Goal: Task Accomplishment & Management: Use online tool/utility

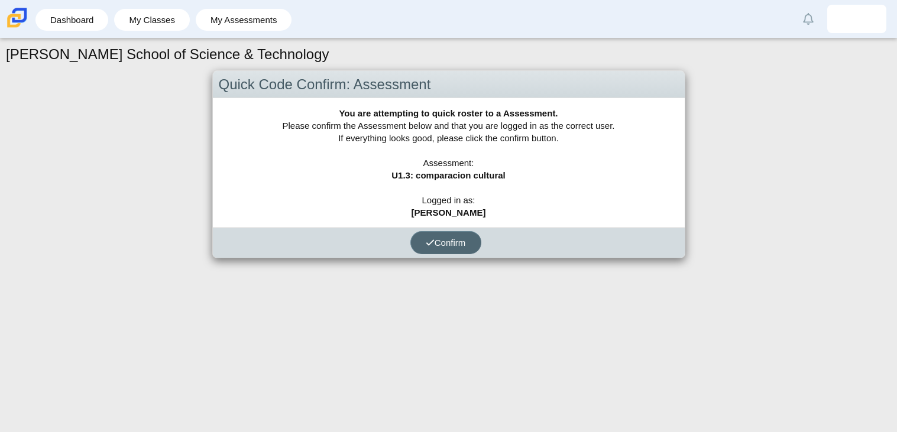
click at [437, 245] on span "Confirm" at bounding box center [446, 243] width 40 height 10
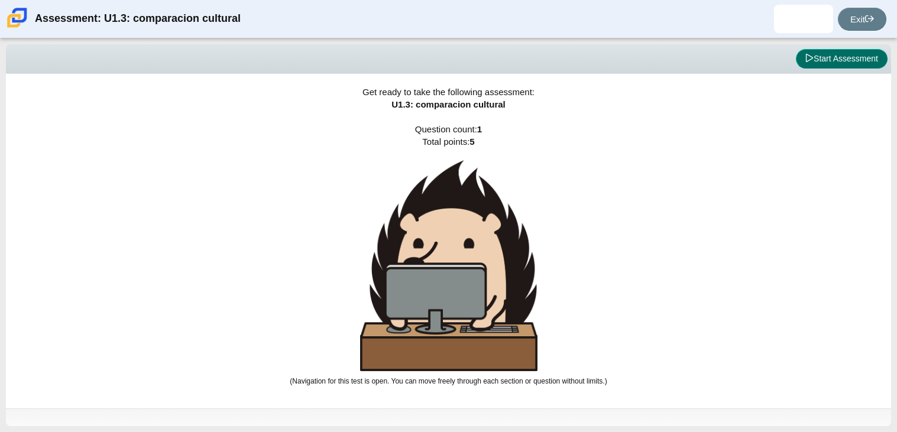
click at [830, 61] on button "Start Assessment" at bounding box center [842, 59] width 92 height 20
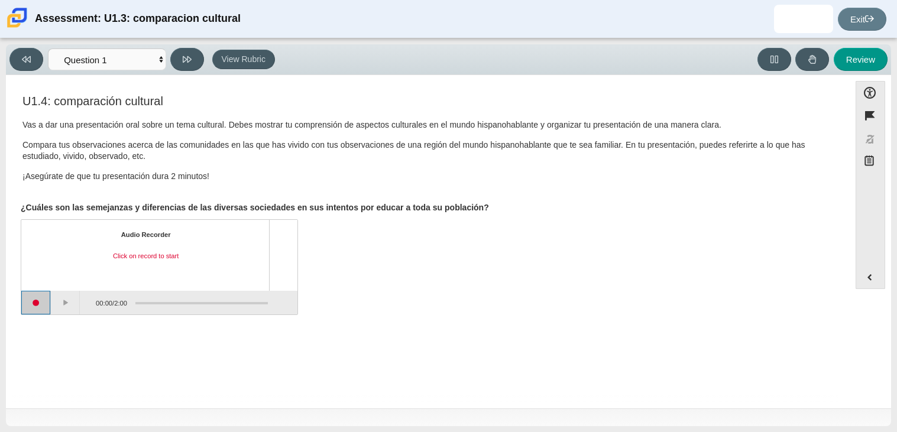
click at [37, 307] on button "Start recording" at bounding box center [36, 303] width 30 height 24
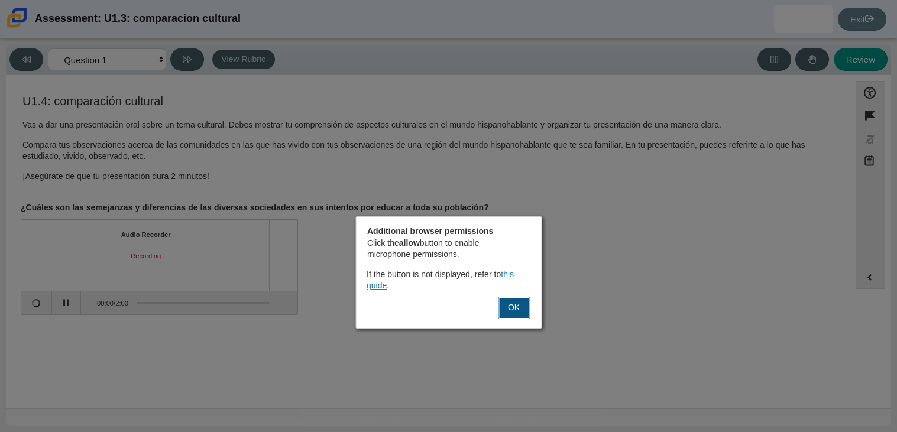
click at [511, 310] on button "OK" at bounding box center [514, 308] width 32 height 22
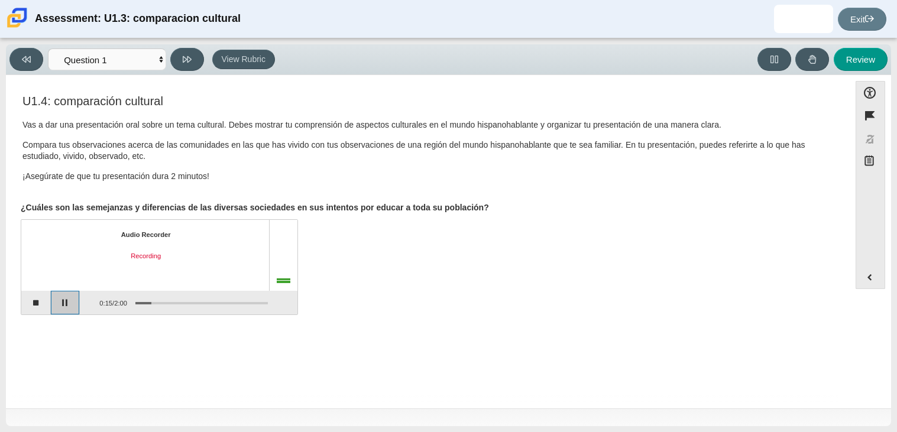
click at [66, 307] on button "Pause" at bounding box center [66, 303] width 30 height 24
click at [64, 304] on button "Continue recording" at bounding box center [66, 303] width 30 height 24
click at [70, 307] on button "Pause" at bounding box center [66, 303] width 30 height 24
click at [869, 60] on button "Review" at bounding box center [861, 59] width 54 height 23
select select "review"
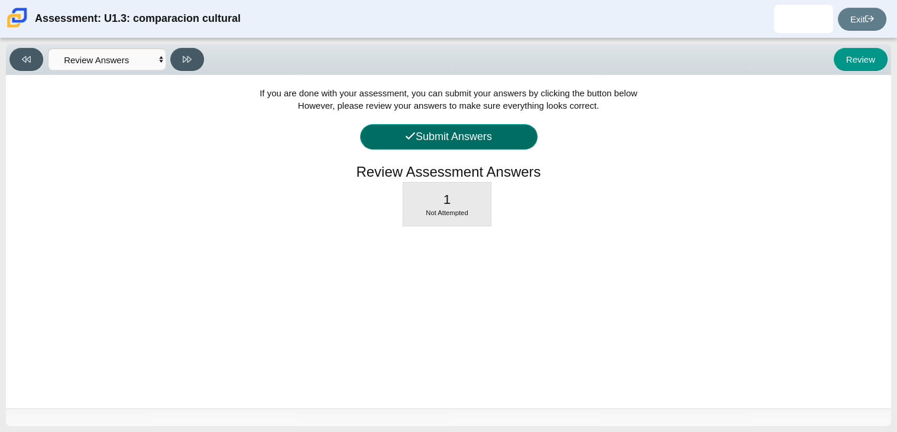
click at [521, 131] on button "Submit Answers" at bounding box center [448, 136] width 177 height 25
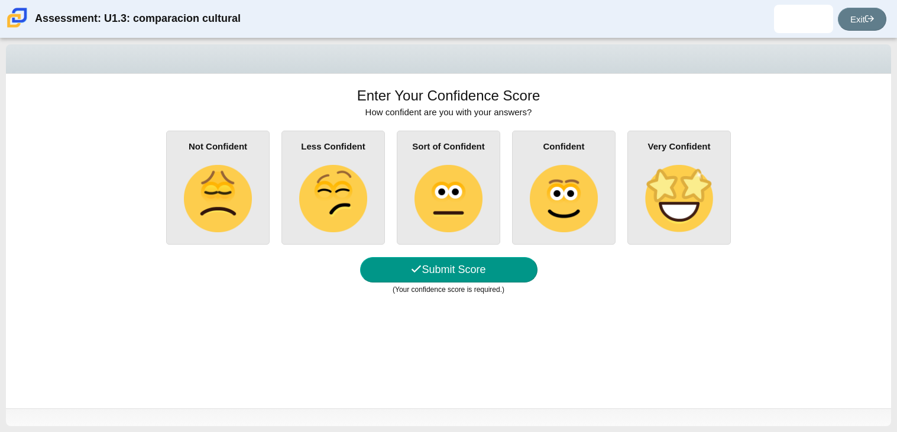
click at [595, 212] on img at bounding box center [563, 198] width 67 height 67
click at [0, 0] on input "Confident" at bounding box center [0, 0] width 0 height 0
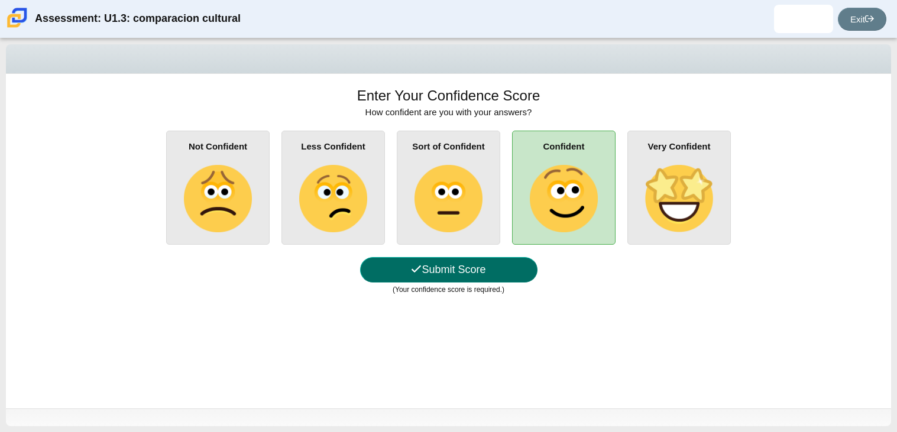
click at [473, 277] on button "Submit Score" at bounding box center [448, 269] width 177 height 25
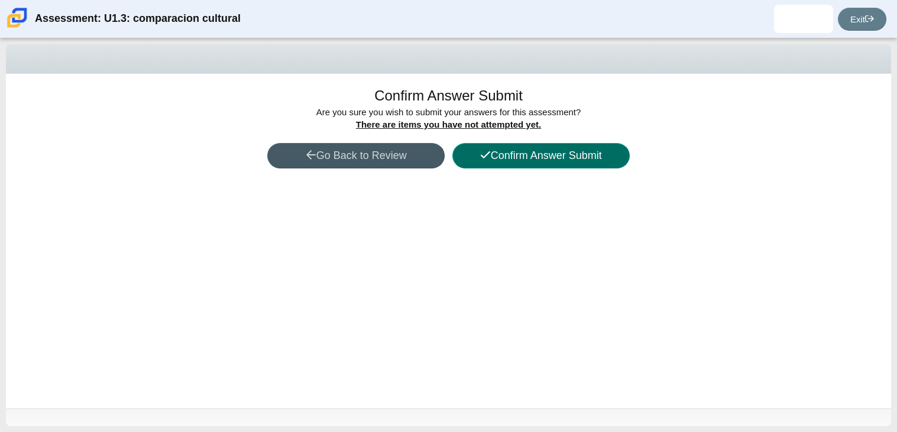
click at [508, 151] on button "Confirm Answer Submit" at bounding box center [540, 155] width 177 height 25
